Goal: Information Seeking & Learning: Learn about a topic

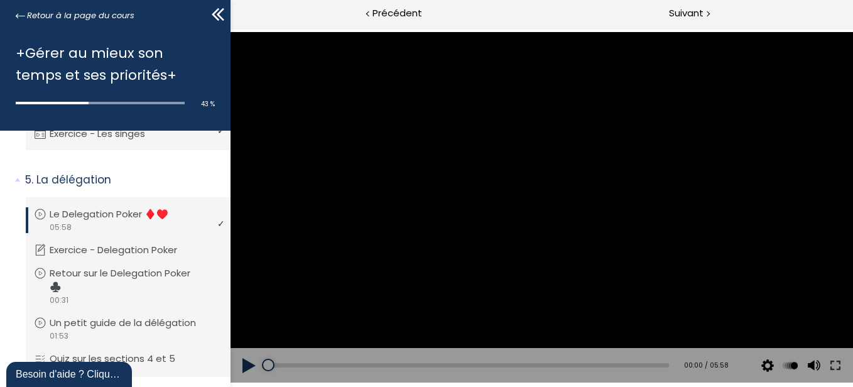
scroll to position [1102, 0]
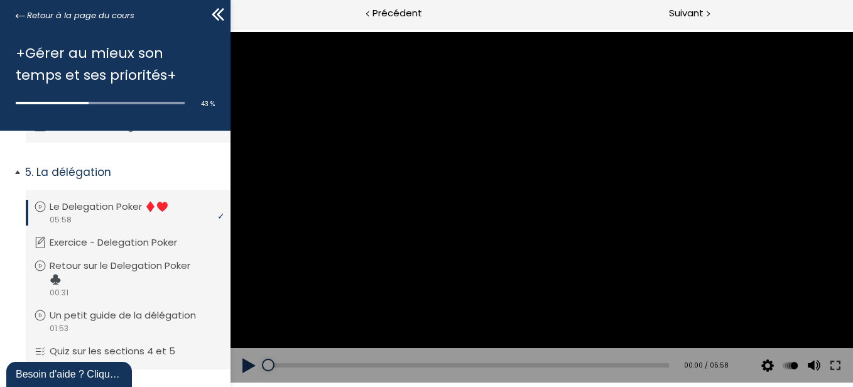
click at [134, 227] on li "Vous devez avoir terminé l'unité (Le Delegation Poker ♦️♥️) pour pouvoir contin…" at bounding box center [128, 213] width 205 height 46
click at [245, 366] on button at bounding box center [249, 365] width 38 height 35
click at [543, 210] on div at bounding box center [541, 207] width 50 height 50
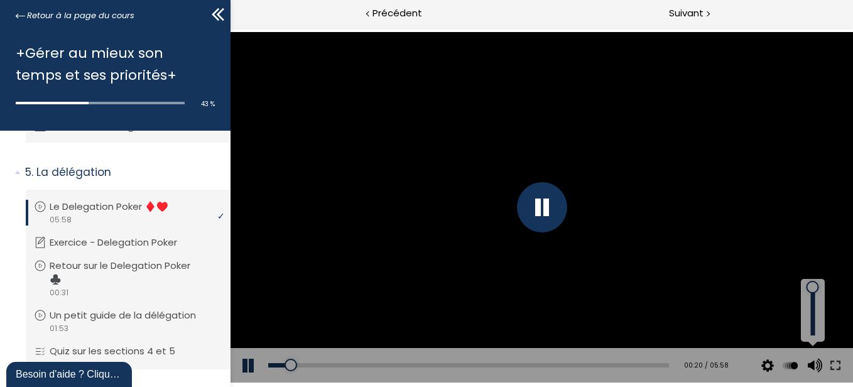
drag, startPoint x: 814, startPoint y: 315, endPoint x: 812, endPoint y: 246, distance: 68.5
click at [812, 246] on div "Click for sound @keyframes VOLUME_SMALL_WAVE_FLASH { 0% { opacity: 0; } 33% { o…" at bounding box center [541, 207] width 623 height 350
click at [817, 231] on div at bounding box center [541, 207] width 623 height 350
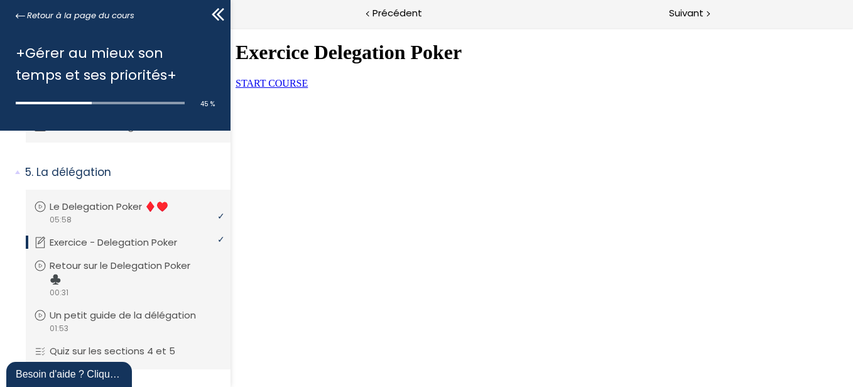
scroll to position [0, 0]
click at [307, 89] on span "START COURSE" at bounding box center [271, 83] width 72 height 11
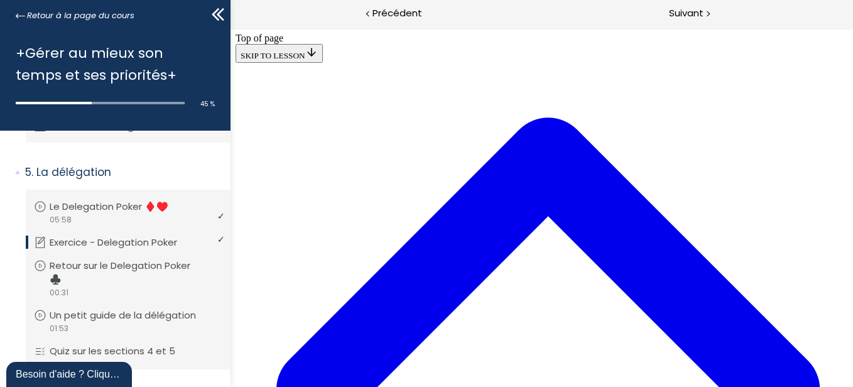
scroll to position [411, 0]
